Goal: Task Accomplishment & Management: Manage account settings

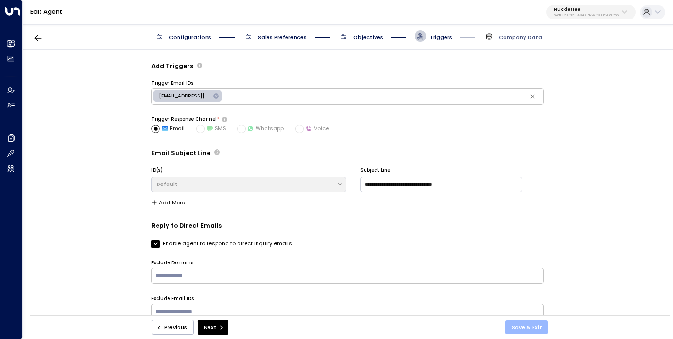
scroll to position [10, 0]
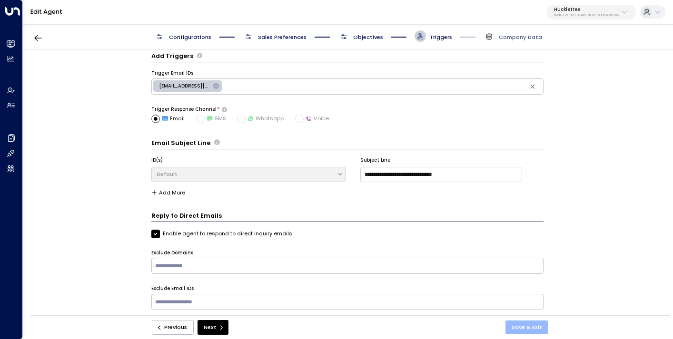
click at [539, 328] on button "Save & Exit" at bounding box center [526, 328] width 43 height 14
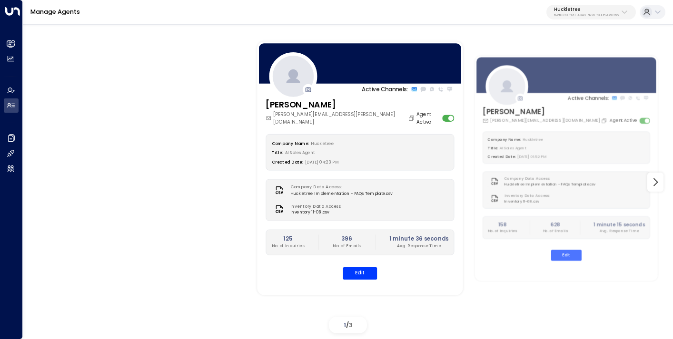
click at [590, 10] on p "Huckletree" at bounding box center [586, 10] width 65 height 6
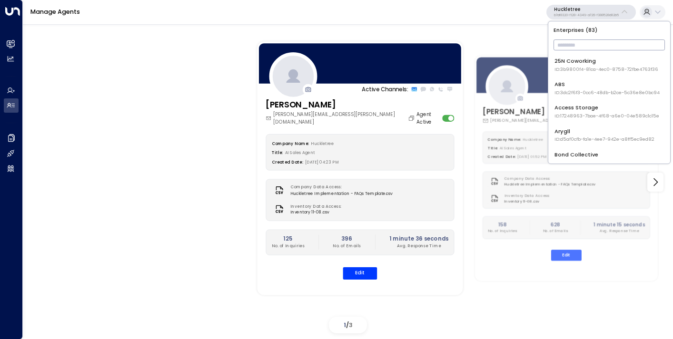
click at [580, 46] on input "text" at bounding box center [608, 45] width 111 height 16
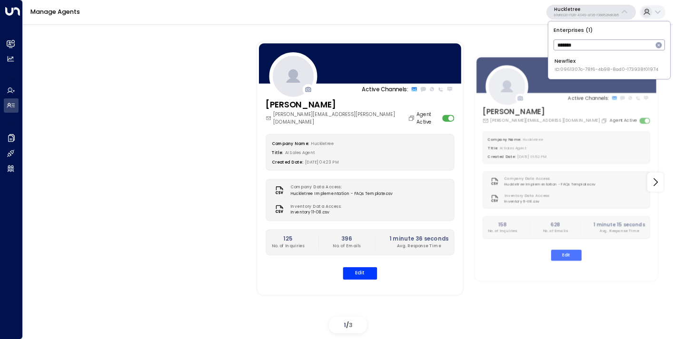
type input "*******"
click at [582, 67] on span "ID: 0961307c-78f6-4b98-8ad0-173938f01974" at bounding box center [606, 69] width 104 height 7
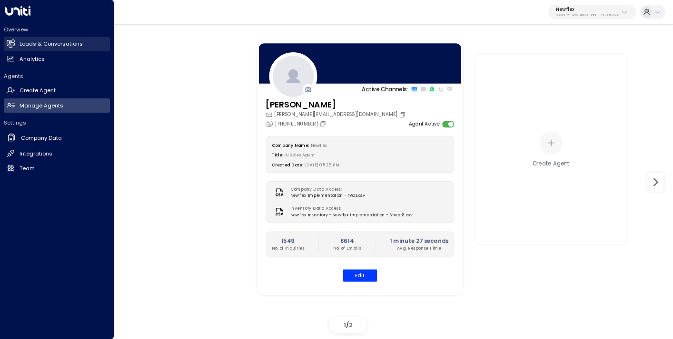
click at [46, 46] on h2 "Leads & Conversations" at bounding box center [51, 44] width 63 height 8
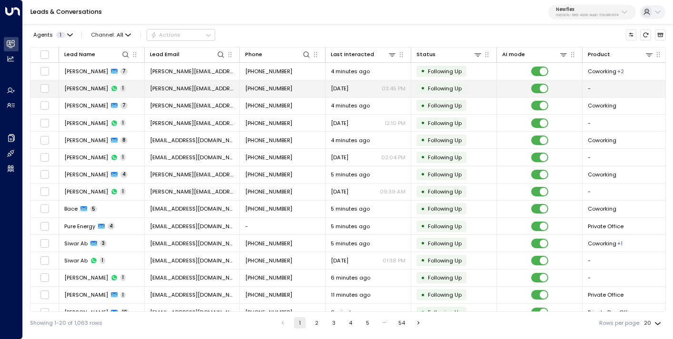
click at [223, 88] on td "[PERSON_NAME][EMAIL_ADDRESS][DOMAIN_NAME]" at bounding box center [192, 88] width 95 height 17
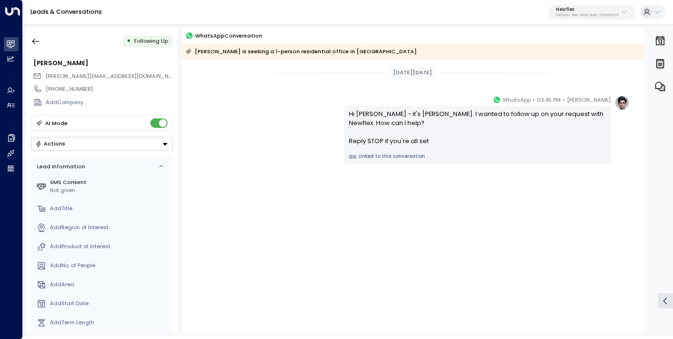
click at [45, 44] on div "• Following Up" at bounding box center [102, 41] width 142 height 17
click at [34, 39] on icon "button" at bounding box center [35, 42] width 7 height 6
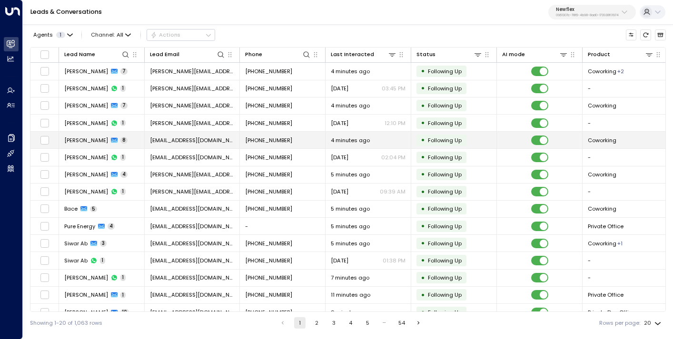
click at [185, 142] on span "[EMAIL_ADDRESS][DOMAIN_NAME]" at bounding box center [192, 141] width 84 height 8
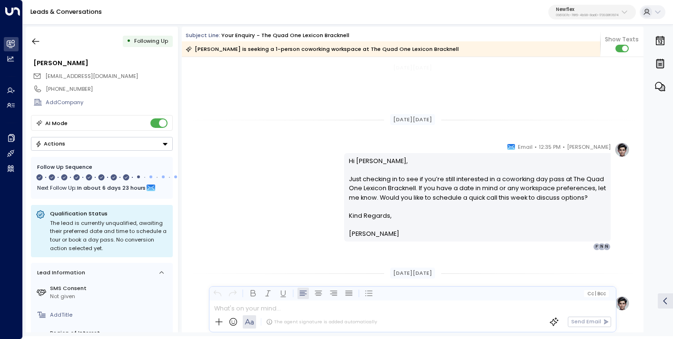
scroll to position [563, 0]
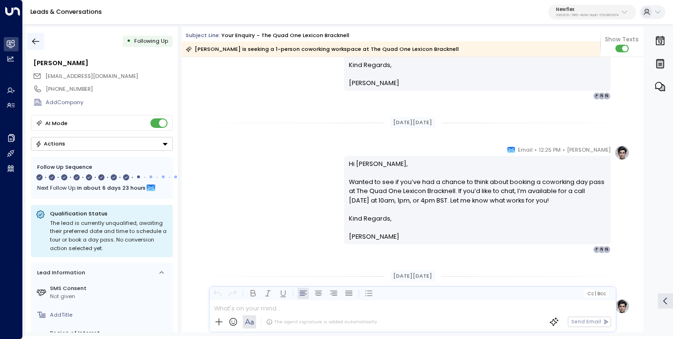
click at [39, 43] on icon "button" at bounding box center [36, 42] width 10 height 10
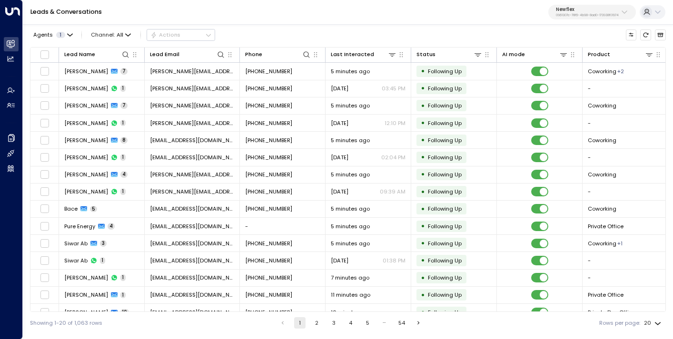
click at [575, 20] on div "Leads & Conversations Newflex 0961307c-78f6-4b98-8ad0-173938f01974" at bounding box center [348, 12] width 650 height 25
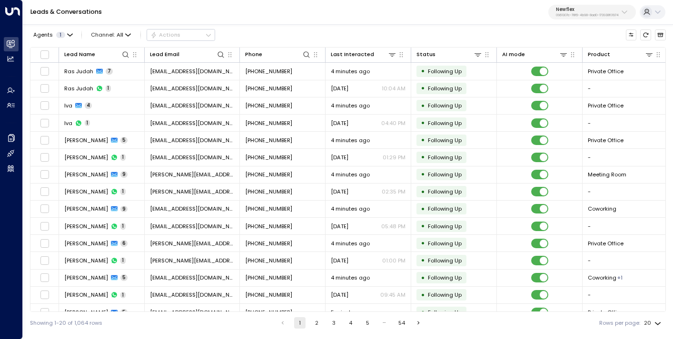
click at [575, 15] on p "0961307c-78f6-4b98-8ad0-173938f01974" at bounding box center [587, 15] width 63 height 4
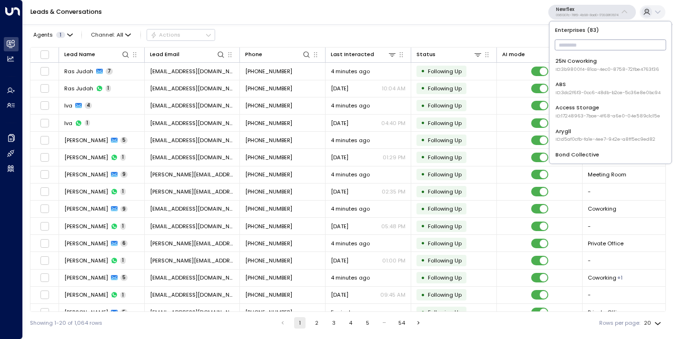
click at [573, 46] on input "text" at bounding box center [610, 45] width 111 height 16
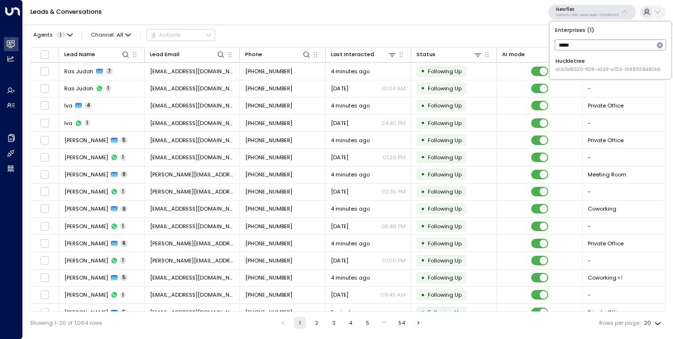
type input "*****"
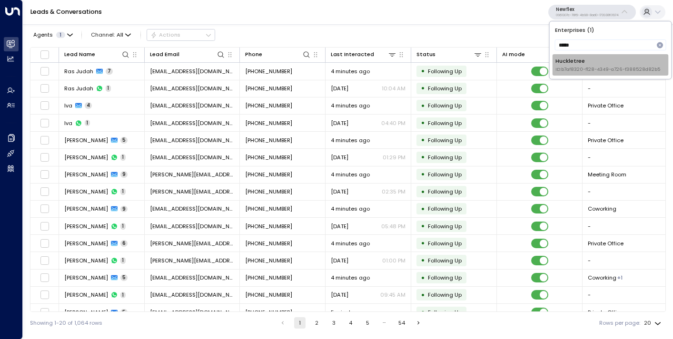
click at [564, 64] on div "Huckletree ID: b7af8320-f128-4349-a726-f388528d82b5" at bounding box center [607, 65] width 105 height 16
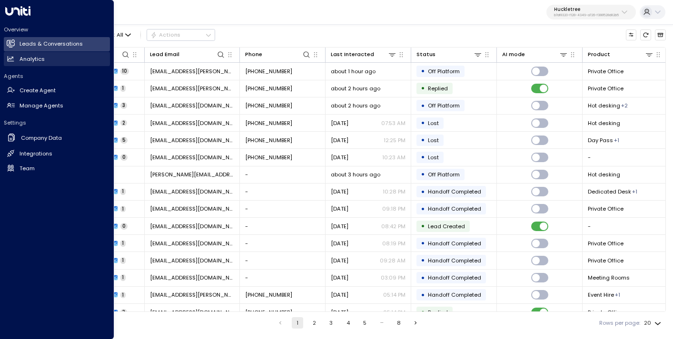
click at [25, 58] on h2 "Analytics" at bounding box center [32, 59] width 25 height 8
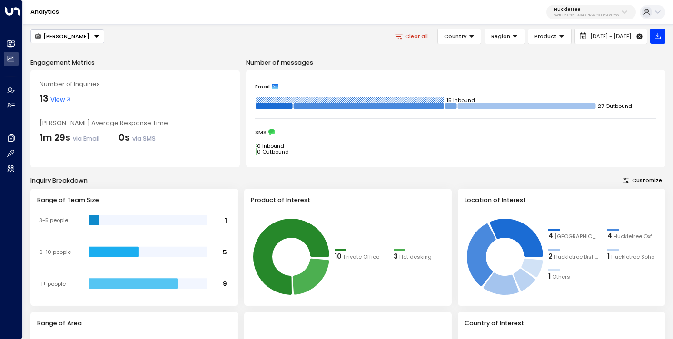
click at [65, 42] on button "[PERSON_NAME]" at bounding box center [67, 37] width 74 height 14
click at [62, 60] on li "[PERSON_NAME]" at bounding box center [67, 66] width 73 height 14
